Goal: Use online tool/utility

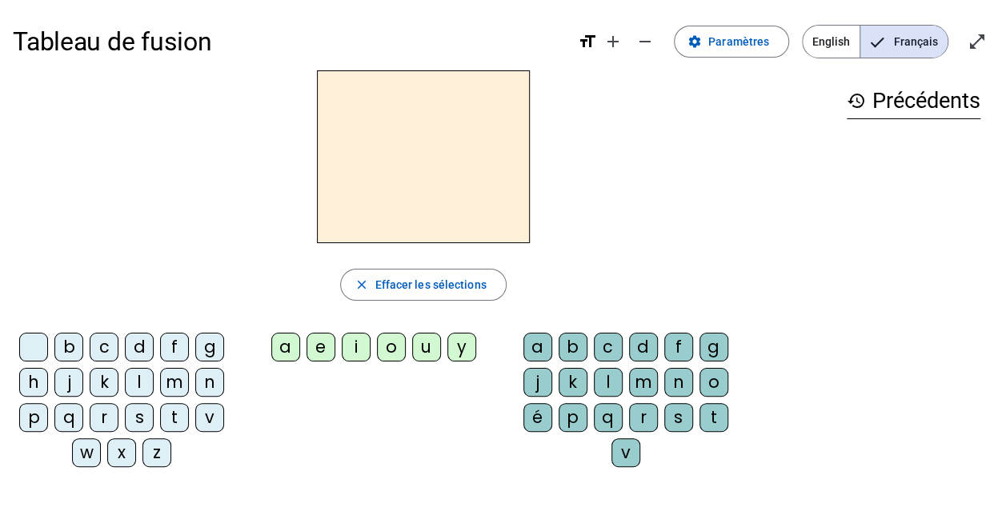
click at [584, 197] on div at bounding box center [423, 156] width 821 height 173
click at [168, 383] on div "m" at bounding box center [174, 382] width 29 height 29
click at [277, 354] on div "a" at bounding box center [285, 347] width 29 height 29
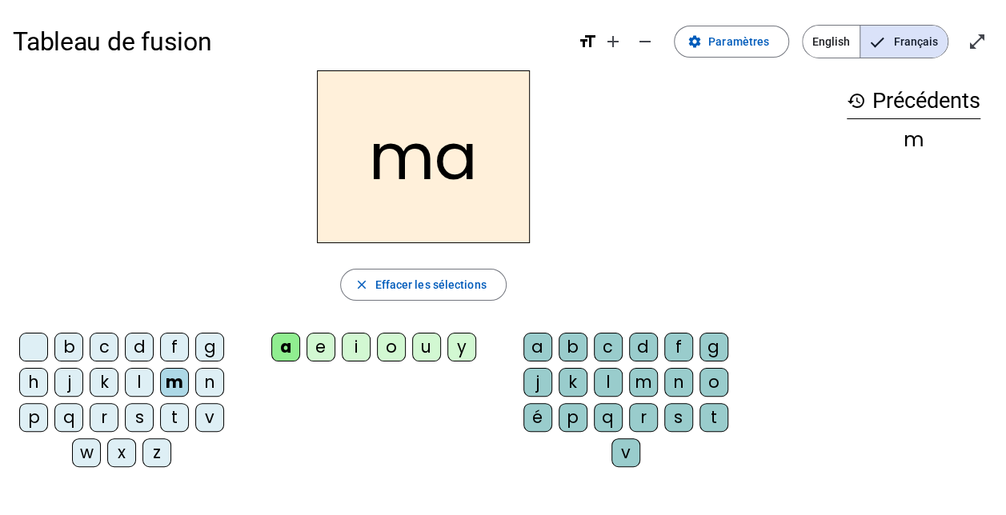
click at [142, 378] on div "l" at bounding box center [139, 382] width 29 height 29
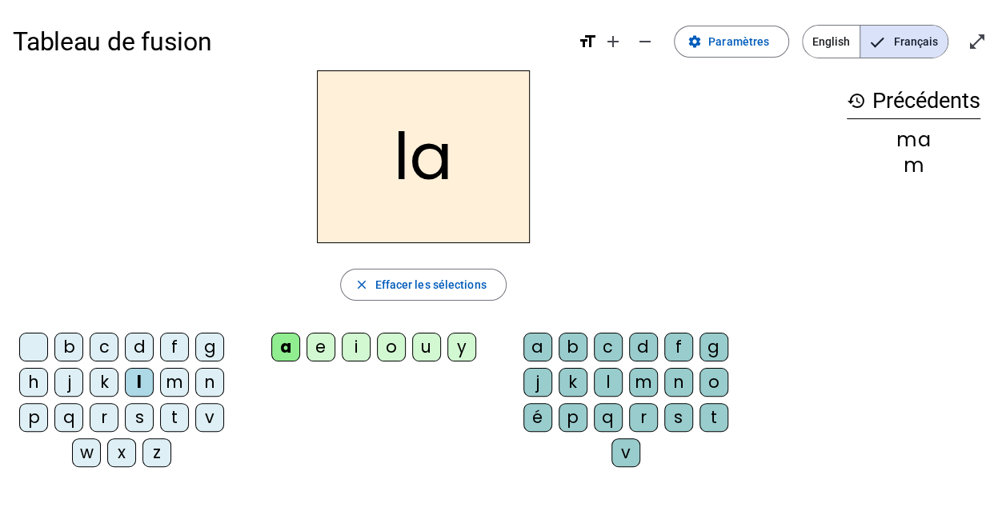
click at [314, 355] on div "e" at bounding box center [320, 347] width 29 height 29
click at [136, 341] on div "d" at bounding box center [139, 347] width 29 height 29
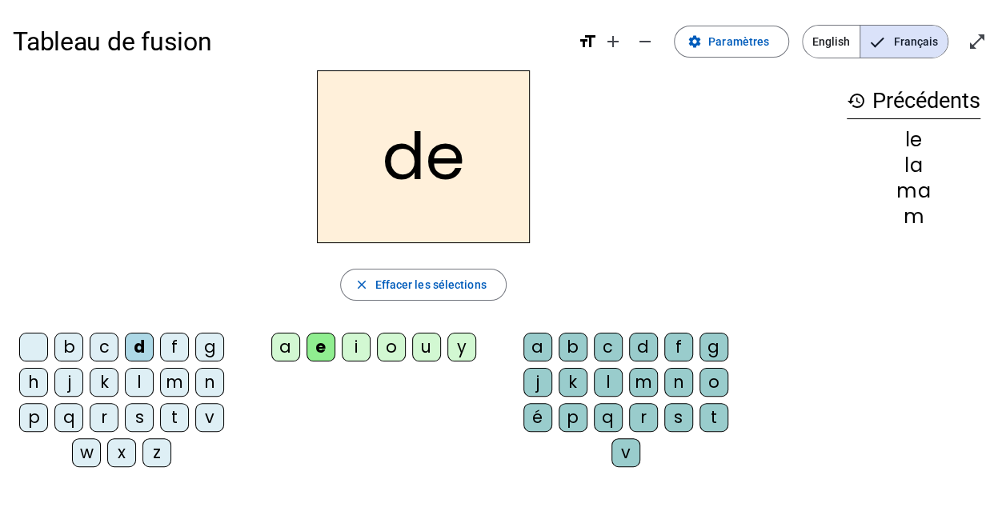
click at [422, 343] on div "u" at bounding box center [426, 347] width 29 height 29
click at [166, 413] on div "t" at bounding box center [174, 417] width 29 height 29
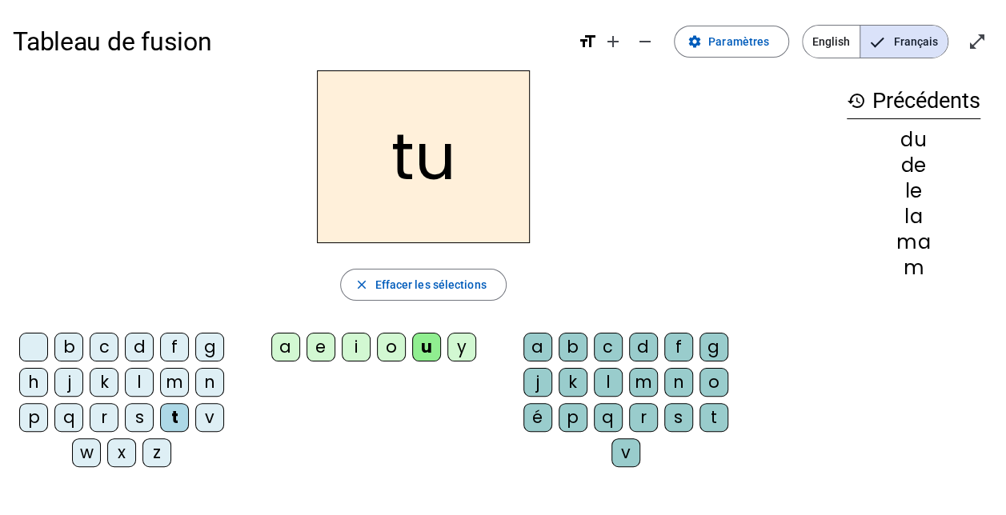
click at [288, 336] on div "a" at bounding box center [285, 347] width 29 height 29
click at [323, 349] on div "e" at bounding box center [320, 347] width 29 height 29
